Goal: Find specific page/section: Find specific page/section

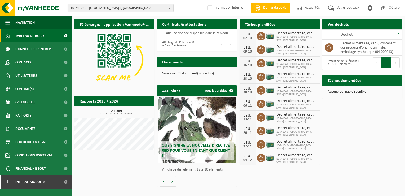
click at [82, 8] on span "10-741040 - CARREFOUR MARKET BOULOGNE S/M - LIANE - BOULOGNE SUR MER" at bounding box center [118, 8] width 96 height 8
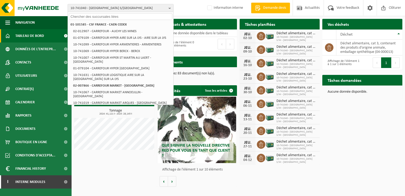
click at [73, 15] on input "text" at bounding box center [120, 16] width 103 height 7
paste input "01-075641"
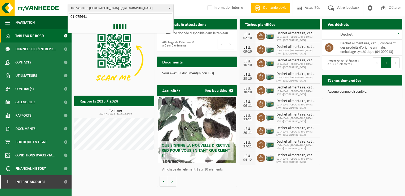
type input "01-075641"
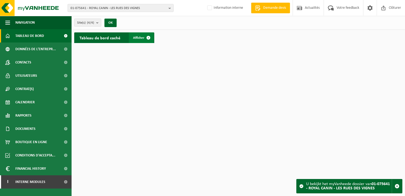
click at [147, 37] on span at bounding box center [148, 37] width 11 height 11
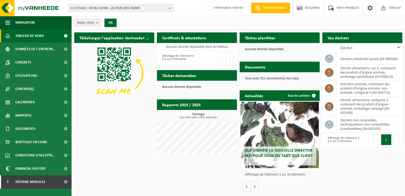
click at [177, 31] on div "Certificats & attestations Consulter vos certificats Aucune donnée disponible d…" at bounding box center [197, 49] width 83 height 38
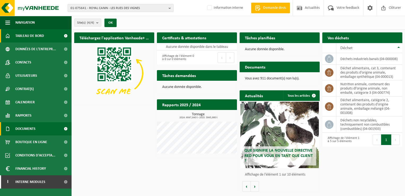
click at [28, 128] on span "Documents" at bounding box center [25, 128] width 20 height 13
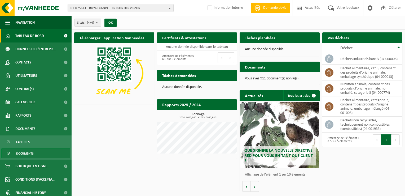
click at [26, 152] on span "Documents" at bounding box center [24, 153] width 17 height 10
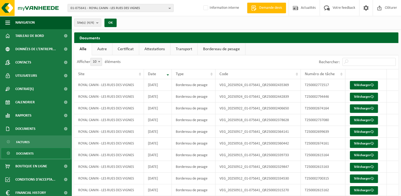
click at [21, 152] on span "Documents" at bounding box center [24, 153] width 17 height 10
click at [60, 72] on span at bounding box center [66, 75] width 12 height 13
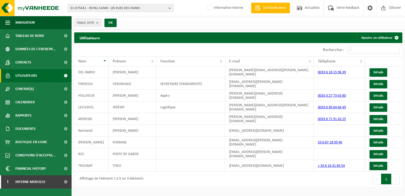
click at [120, 7] on span "01-075641 - ROYAL CANIN - LES RUES DES VIGNES" at bounding box center [118, 8] width 96 height 8
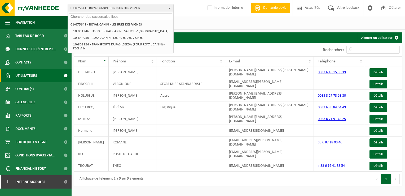
paste input "01-075641"
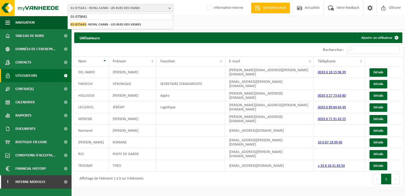
type input "01-075641"
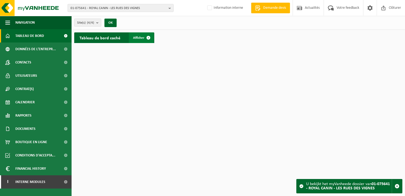
click at [149, 36] on span at bounding box center [148, 37] width 11 height 11
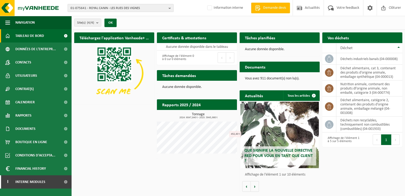
click at [129, 8] on span "01-075641 - ROYAL CANIN - LES RUES DES VIGNES" at bounding box center [118, 8] width 96 height 8
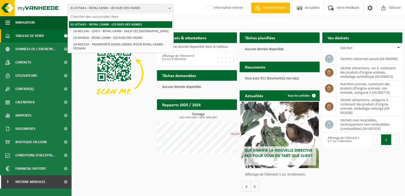
click at [83, 24] on strong "01-075641 - ROYAL CANIN - LES RUES DES VIGNES" at bounding box center [105, 24] width 71 height 3
click at [76, 24] on strong "01-075641 - ROYAL CANIN - LES RUES DES VIGNES" at bounding box center [105, 24] width 71 height 3
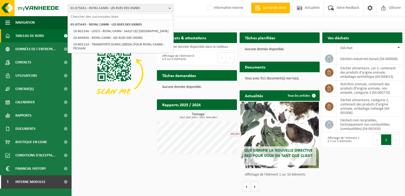
click at [81, 17] on input "text" at bounding box center [120, 16] width 103 height 7
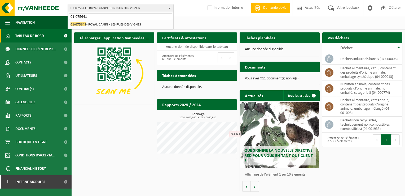
type input "01-075641"
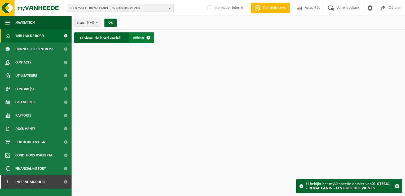
click at [146, 37] on span at bounding box center [148, 37] width 11 height 11
